Goal: Task Accomplishment & Management: Use online tool/utility

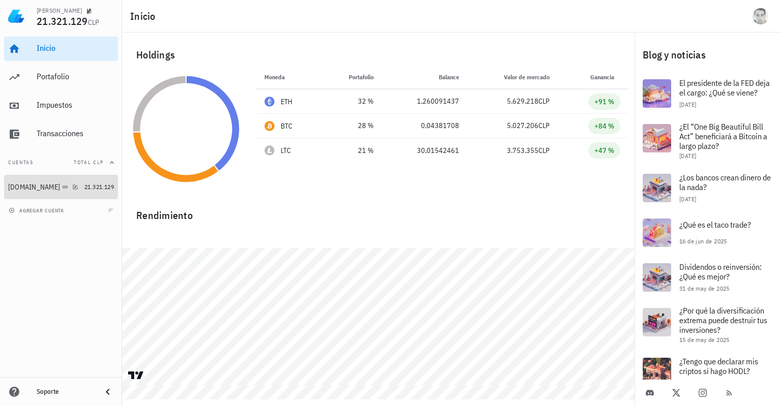
click at [31, 184] on div "[DOMAIN_NAME]" at bounding box center [34, 187] width 52 height 9
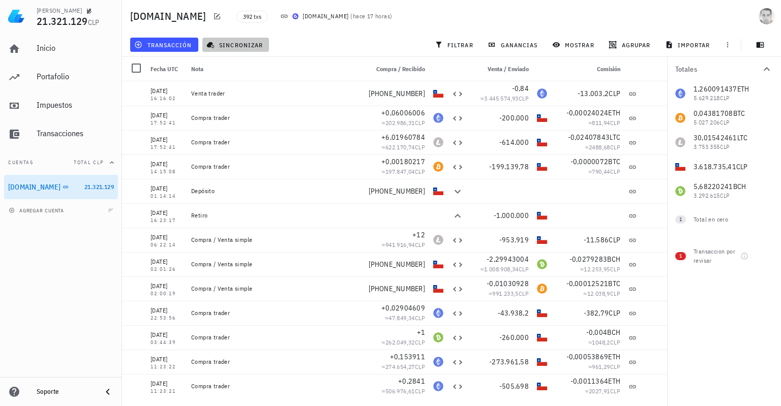
click at [228, 43] on span "sincronizar" at bounding box center [235, 45] width 54 height 8
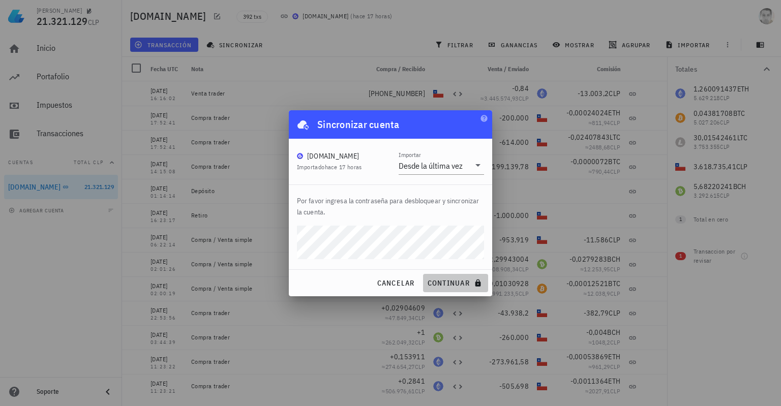
click at [456, 280] on span "continuar" at bounding box center [455, 283] width 57 height 9
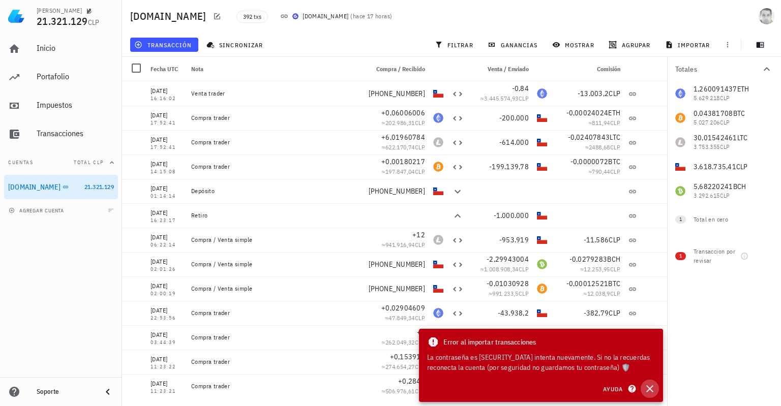
click at [655, 396] on button "button" at bounding box center [650, 389] width 18 height 18
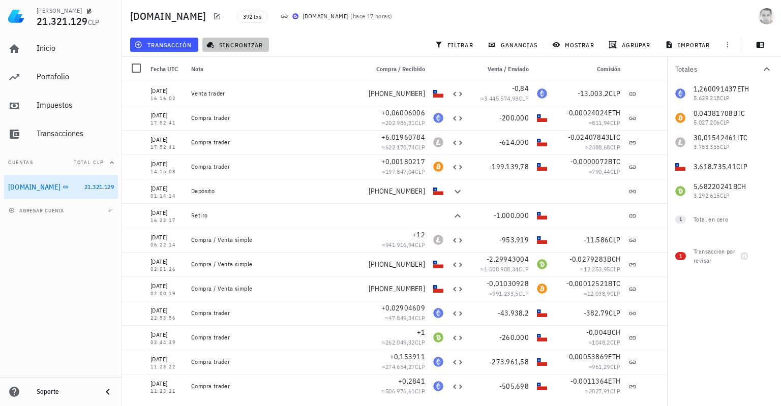
click at [231, 44] on span "sincronizar" at bounding box center [235, 45] width 54 height 8
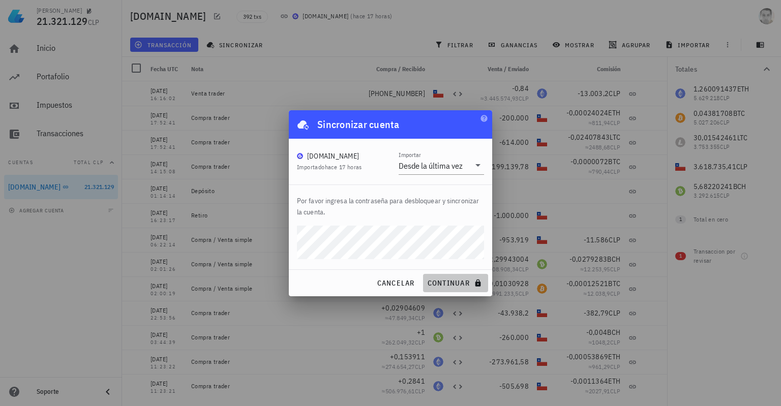
click at [445, 283] on span "continuar" at bounding box center [455, 283] width 57 height 9
